Goal: Transaction & Acquisition: Purchase product/service

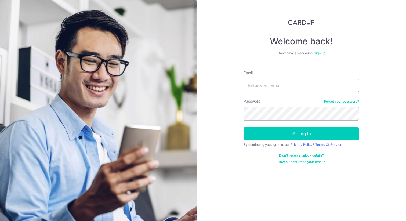
click at [272, 84] on input "Email" at bounding box center [302, 85] width 116 height 13
type input "jaaze.lim@gmail.com"
click at [244, 127] on button "Log in" at bounding box center [302, 133] width 116 height 13
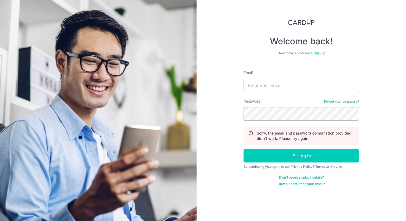
click at [372, 43] on div "Welcome back! Don’t have an account? Sign up Email Password Forgot your passwor…" at bounding box center [302, 110] width 210 height 221
click at [310, 87] on input "Email" at bounding box center [302, 85] width 116 height 13
type input "jaaze.lim@gmail.com"
click at [244, 149] on button "Log in" at bounding box center [302, 155] width 116 height 13
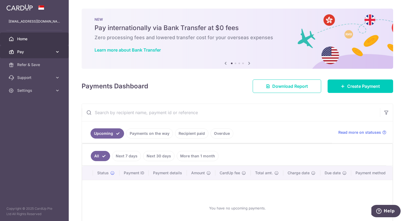
click at [41, 51] on span "Pay" at bounding box center [34, 51] width 35 height 5
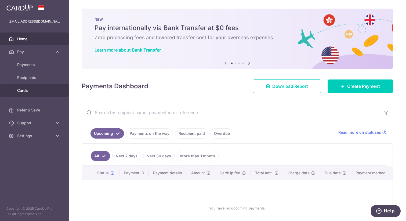
click at [27, 88] on link "Cards" at bounding box center [34, 90] width 69 height 13
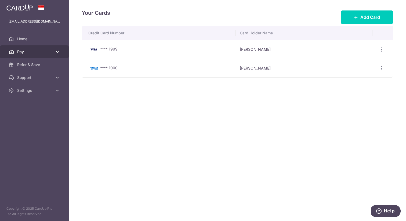
click at [22, 56] on link "Pay" at bounding box center [34, 51] width 69 height 13
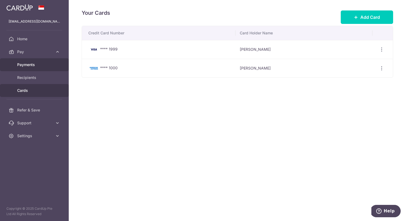
click at [28, 67] on span "Payments" at bounding box center [34, 64] width 35 height 5
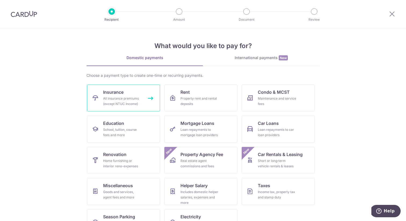
click at [142, 90] on link "Insurance All insurance premiums (except NTUC Income)" at bounding box center [123, 98] width 73 height 27
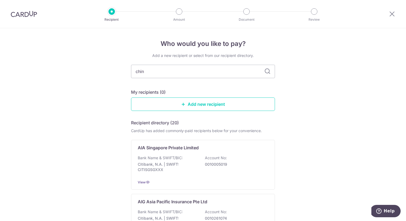
type input "china"
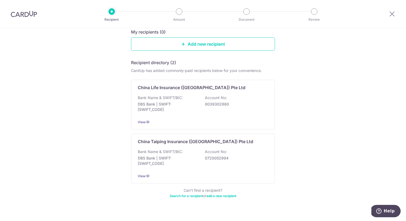
scroll to position [69, 0]
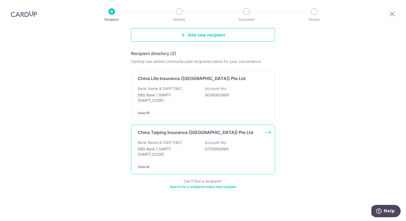
click at [174, 147] on p "DBS Bank | SWIFT: [SWIFT_CODE]" at bounding box center [168, 151] width 60 height 11
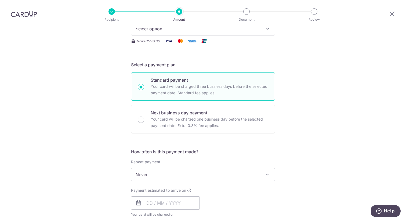
scroll to position [170, 0]
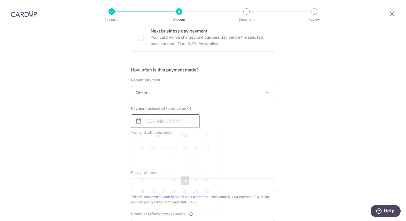
click at [173, 115] on input "text" at bounding box center [165, 121] width 69 height 13
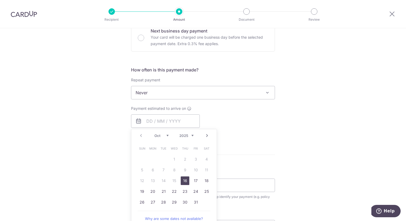
click at [186, 183] on link "16" at bounding box center [185, 181] width 9 height 9
type input "16/10/2025"
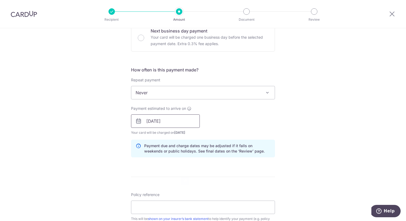
click at [179, 126] on input "16/10/2025" at bounding box center [165, 121] width 69 height 13
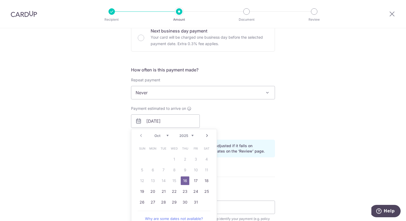
click at [250, 134] on div "Payment estimated to arrive on 16/10/2025 Prev Next Oct Nov Dec 2025 2026 2027 …" at bounding box center [203, 121] width 151 height 30
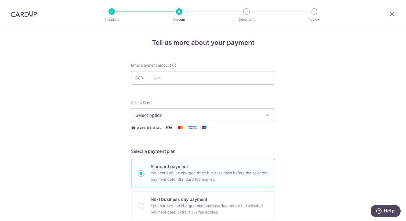
scroll to position [0, 0]
click at [201, 85] on input "text" at bounding box center [203, 78] width 144 height 13
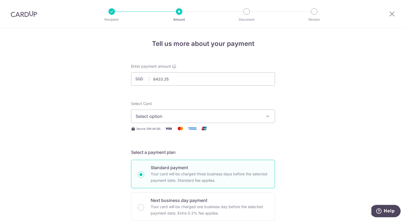
type input "6,433.35"
click at [204, 120] on button "Select option" at bounding box center [203, 116] width 144 height 13
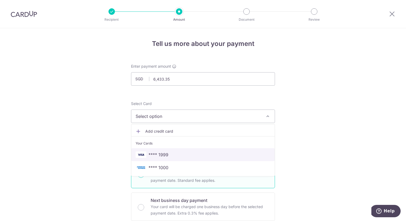
click at [190, 157] on span "**** 1999" at bounding box center [203, 155] width 135 height 6
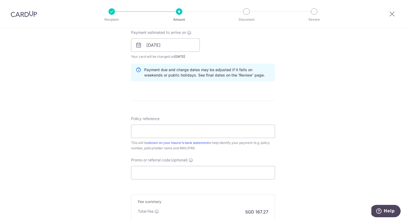
scroll to position [237, 0]
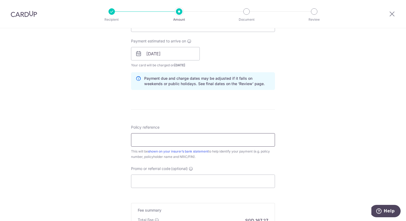
click at [194, 146] on input "Policy reference" at bounding box center [203, 139] width 144 height 13
paste input "000335796 LIM"
click at [133, 139] on input "000335796 LIM" at bounding box center [203, 139] width 144 height 13
click at [178, 141] on input "0000335796 LIM" at bounding box center [203, 139] width 144 height 13
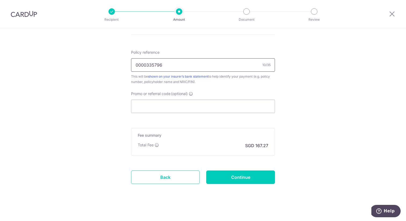
scroll to position [315, 0]
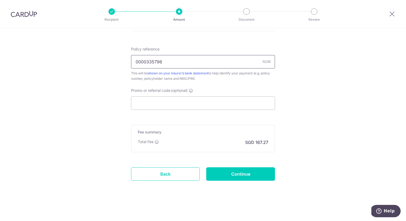
type input "0000335796"
click at [201, 104] on input "Promo or referral code (optional)" at bounding box center [203, 102] width 144 height 13
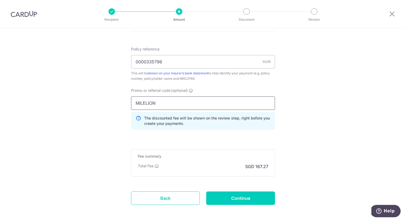
type input "MILELION"
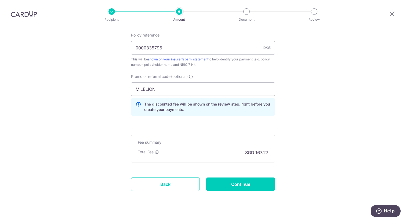
scroll to position [324, 0]
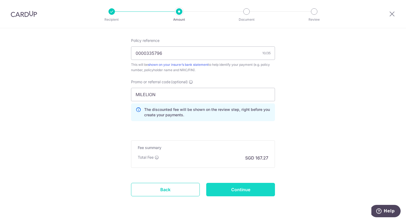
click at [250, 185] on input "Continue" at bounding box center [240, 189] width 69 height 13
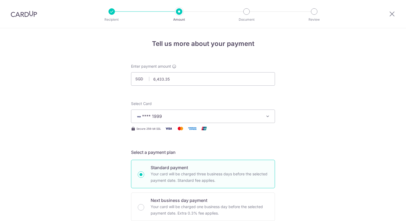
scroll to position [347, 0]
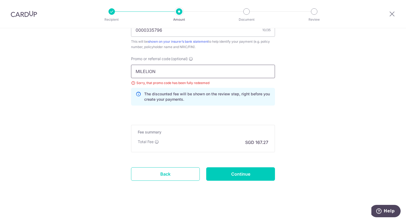
click at [178, 72] on input "MILELION" at bounding box center [203, 71] width 144 height 13
paste input "VISAFREE"
type input "VISAFREE"
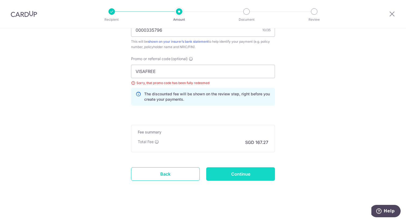
click at [256, 178] on input "Continue" at bounding box center [240, 173] width 69 height 13
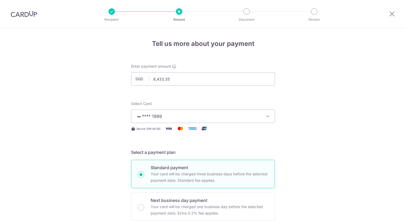
scroll to position [347, 0]
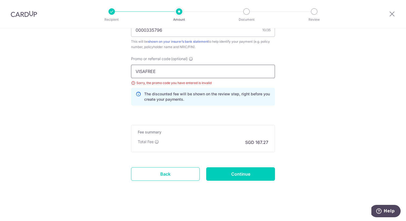
click at [210, 75] on input "VISAFREE" at bounding box center [203, 71] width 144 height 13
paste input "JINGXIONGT203"
click at [210, 75] on input "VISAFREEJINGXIONGT203" at bounding box center [203, 71] width 144 height 13
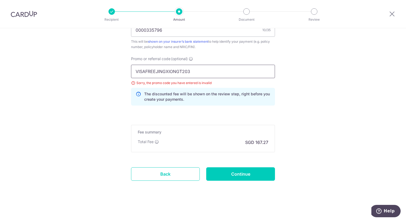
paste input "text"
type input "JINGXIONGT203"
click at [252, 179] on input "Continue" at bounding box center [240, 173] width 69 height 13
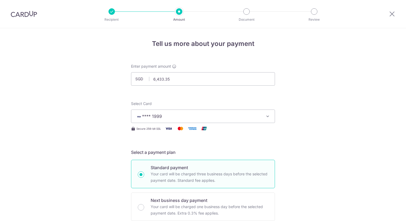
scroll to position [347, 0]
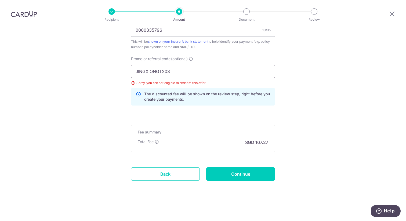
click at [192, 73] on input "JINGXIONGT203" at bounding box center [203, 71] width 144 height 13
type input "OFF255"
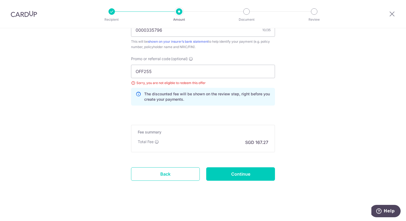
click at [266, 173] on input "Continue" at bounding box center [240, 173] width 69 height 13
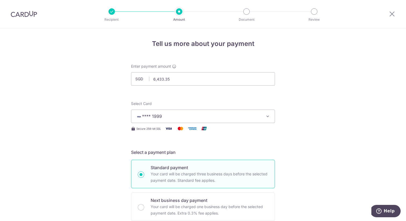
scroll to position [347, 0]
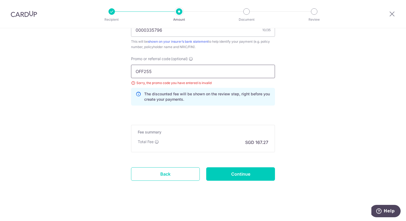
click at [148, 71] on input "OFF255" at bounding box center [203, 71] width 144 height 13
type input "OFF225"
click at [235, 172] on input "Continue" at bounding box center [240, 173] width 69 height 13
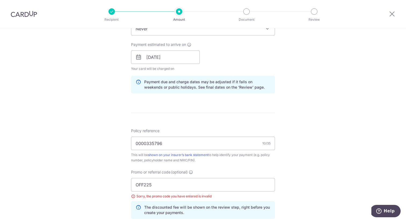
scroll to position [233, 0]
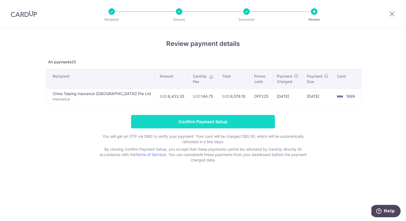
click at [217, 120] on input "Confirm Payment Setup" at bounding box center [203, 121] width 144 height 13
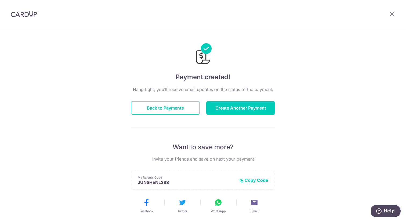
click at [255, 179] on button "Copy Code" at bounding box center [253, 180] width 29 height 5
click at [258, 106] on button "Create Another Payment" at bounding box center [240, 107] width 69 height 13
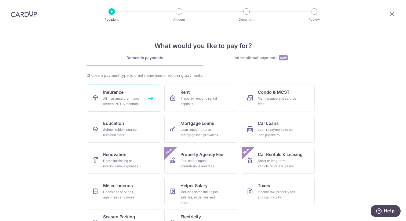
click at [134, 104] on div "All insurance premiums (except NTUC Income)" at bounding box center [122, 101] width 39 height 11
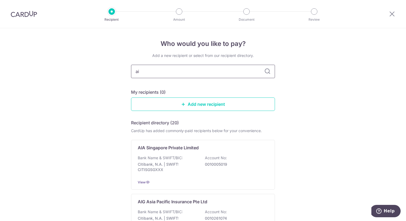
type input "aia"
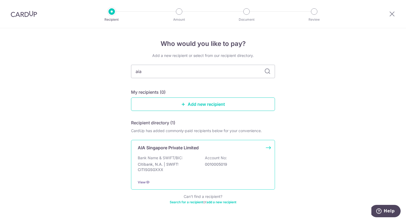
click at [186, 168] on p "Citibank, N.A. | SWIFT: CITISGSGXXX" at bounding box center [168, 167] width 60 height 11
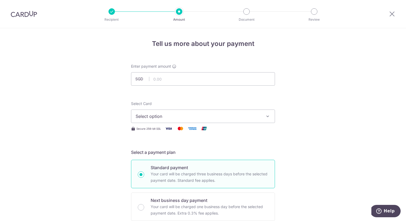
click at [217, 117] on span "Select option" at bounding box center [198, 116] width 125 height 6
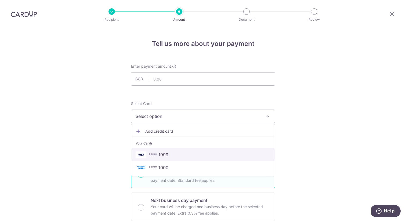
click at [190, 151] on link "**** 1999" at bounding box center [203, 154] width 144 height 13
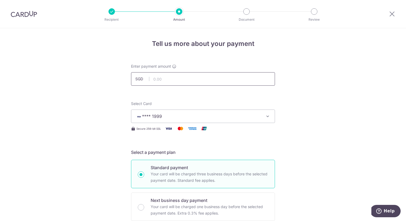
click at [222, 81] on input "text" at bounding box center [203, 78] width 144 height 13
type input "4,336.15"
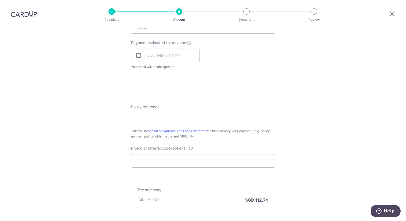
scroll to position [236, 0]
click at [243, 123] on input "Policy reference" at bounding box center [203, 118] width 144 height 13
paste input "U126710041"
type input "U126710041"
click at [206, 162] on input "Promo or referral code (optional)" at bounding box center [203, 160] width 144 height 13
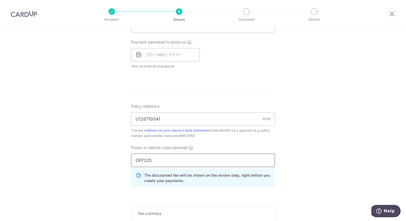
type input "OFF225"
click at [360, 71] on div "Tell us more about your payment Enter payment amount SGD 4,336.15 4336.15 Selec…" at bounding box center [203, 47] width 406 height 510
click at [339, 83] on div "Tell us more about your payment Enter payment amount SGD 4,336.15 4336.15 Selec…" at bounding box center [203, 47] width 406 height 510
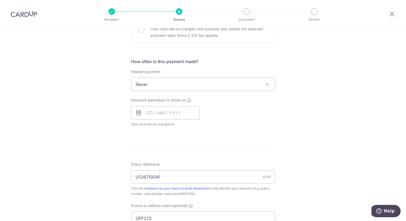
scroll to position [0, 0]
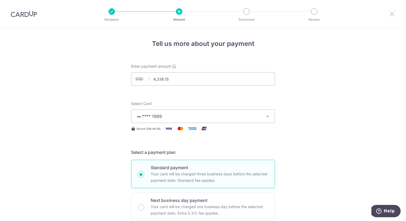
click at [394, 15] on icon at bounding box center [392, 13] width 6 height 7
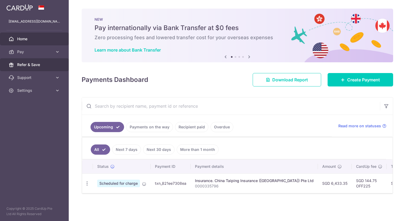
click at [41, 67] on link "Refer & Save" at bounding box center [34, 64] width 69 height 13
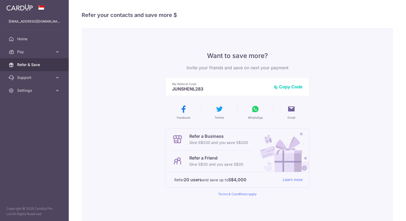
click at [185, 160] on div "Refer a Friend Give S$30 and you save S$30" at bounding box center [212, 162] width 81 height 22
click at [289, 87] on button "Copy Code" at bounding box center [288, 86] width 29 height 5
click at [289, 87] on button "Copied" at bounding box center [292, 86] width 20 height 5
click at [24, 50] on span "Pay" at bounding box center [34, 51] width 35 height 5
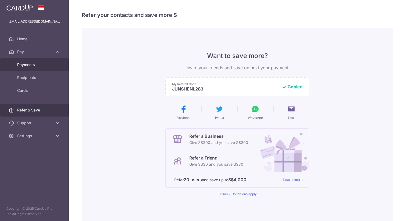
click at [37, 69] on link "Payments" at bounding box center [34, 64] width 69 height 13
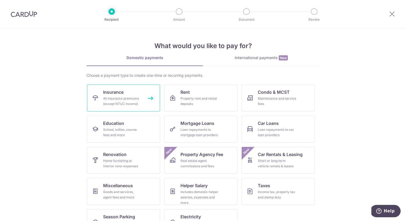
click at [140, 100] on div "All insurance premiums (except NTUC Income)" at bounding box center [122, 101] width 39 height 11
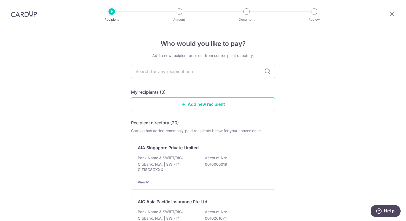
type input "A"
click at [176, 158] on p "Bank Name & SWIFT/BIC:" at bounding box center [160, 157] width 45 height 5
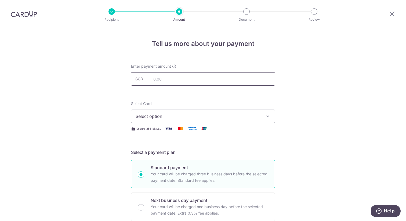
click at [170, 77] on input "text" at bounding box center [203, 78] width 144 height 13
type input "12,000.00"
click at [146, 114] on span "Select option" at bounding box center [198, 116] width 125 height 6
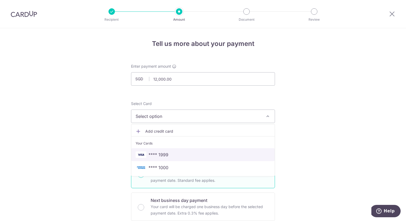
click at [167, 160] on link "**** 1999" at bounding box center [203, 154] width 144 height 13
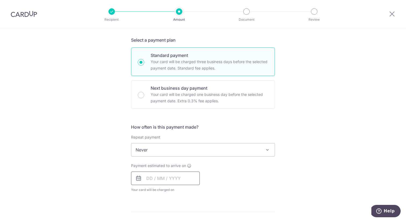
click at [164, 180] on input "text" at bounding box center [165, 178] width 69 height 13
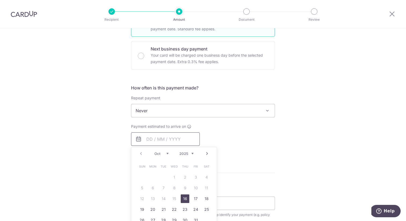
scroll to position [204, 0]
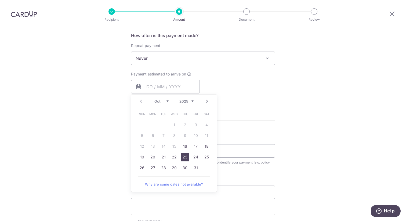
click at [187, 159] on link "23" at bounding box center [185, 157] width 9 height 9
type input "[DATE]"
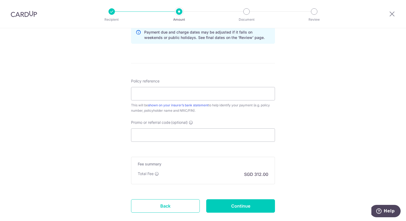
scroll to position [284, 0]
click at [176, 95] on input "Policy reference" at bounding box center [203, 93] width 144 height 13
paste input "U128397666"
type input "U128397666"
click at [170, 133] on input "Promo or referral code (optional)" at bounding box center [203, 134] width 144 height 13
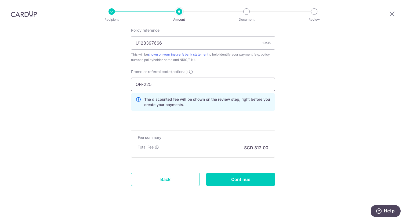
scroll to position [339, 0]
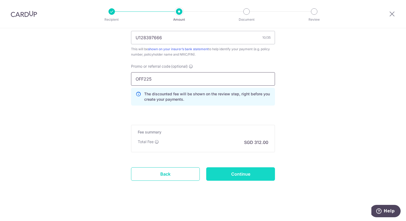
type input "OFF225"
click at [235, 177] on input "Continue" at bounding box center [240, 173] width 69 height 13
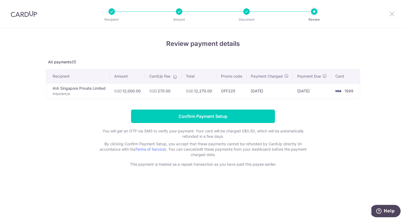
click at [393, 15] on icon at bounding box center [392, 13] width 6 height 7
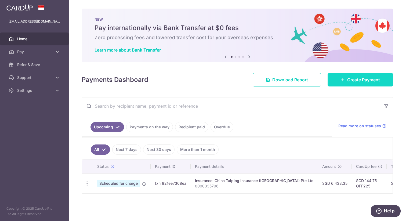
click at [354, 77] on span "Create Payment" at bounding box center [364, 80] width 33 height 6
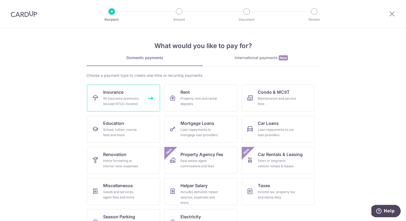
click at [120, 102] on div "All insurance premiums (except NTUC Income)" at bounding box center [122, 101] width 39 height 11
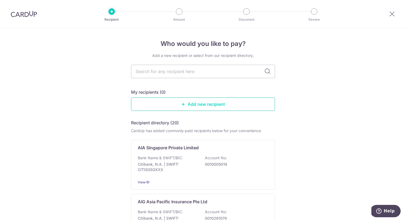
click at [215, 107] on link "Add new recipient" at bounding box center [203, 104] width 144 height 13
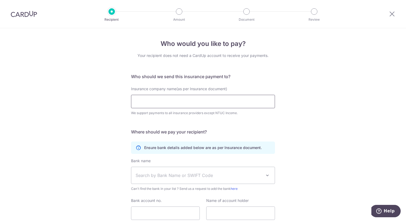
click at [175, 105] on input "Insurance company name(as per Insurance document)" at bounding box center [203, 101] width 144 height 13
type input "aia"
click at [278, 122] on div "Who would you like to pay? Your recipient does not need a CardUp account to rec…" at bounding box center [203, 145] width 406 height 235
click at [394, 11] on icon at bounding box center [392, 13] width 6 height 7
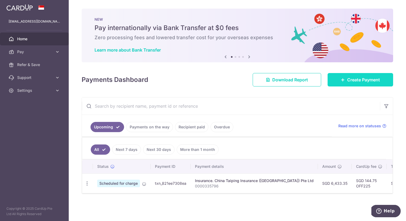
click at [348, 84] on link "Create Payment" at bounding box center [361, 79] width 66 height 13
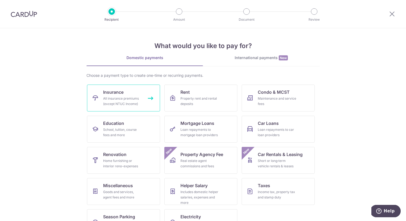
click at [137, 91] on link "Insurance All insurance premiums (except NTUC Income)" at bounding box center [123, 98] width 73 height 27
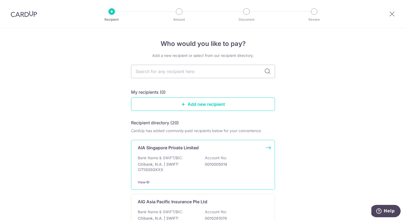
click at [175, 170] on p "Citibank, N.A. | SWIFT: CITISGSGXXX" at bounding box center [168, 167] width 60 height 11
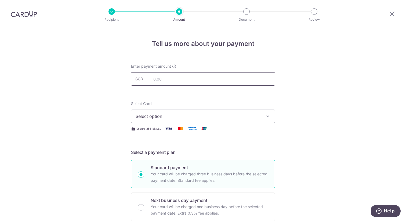
click at [165, 76] on input "text" at bounding box center [203, 78] width 144 height 13
type input "4,336.15"
click at [172, 119] on span "Select option" at bounding box center [198, 116] width 125 height 6
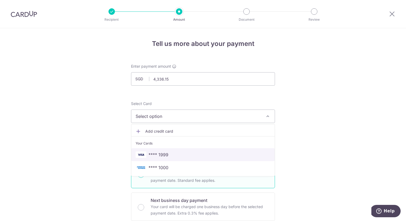
click at [165, 152] on span "**** 1999" at bounding box center [159, 155] width 20 height 6
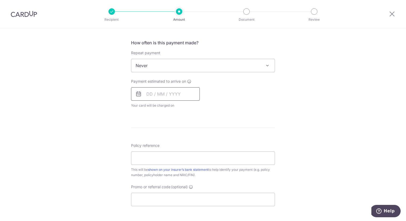
scroll to position [202, 0]
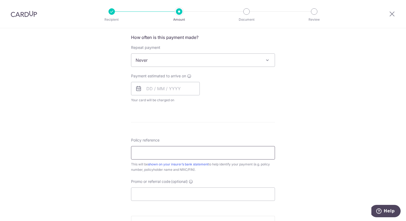
click at [159, 154] on input "Policy reference" at bounding box center [203, 152] width 144 height 13
paste input "U126710041"
click at [159, 154] on input "U126710041" at bounding box center [203, 152] width 144 height 13
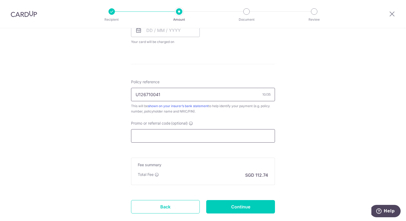
scroll to position [292, 0]
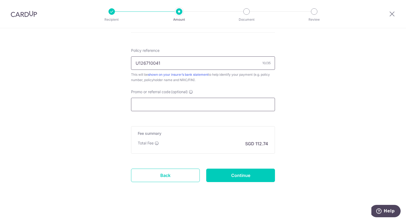
type input "U126710041"
click at [187, 103] on input "Promo or referral code (optional)" at bounding box center [203, 104] width 144 height 13
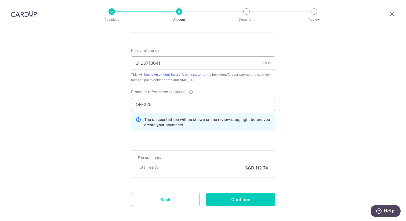
type input "OFF225"
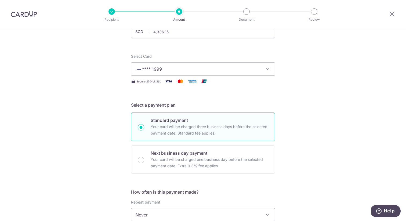
scroll to position [0, 0]
